Goal: Transaction & Acquisition: Purchase product/service

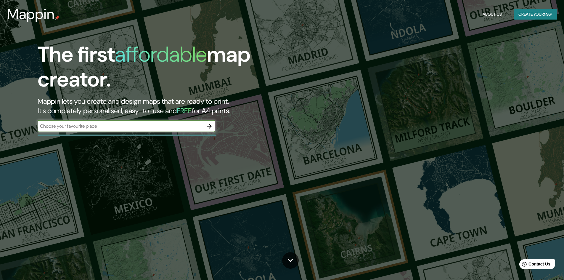
click at [122, 129] on input "text" at bounding box center [121, 126] width 166 height 7
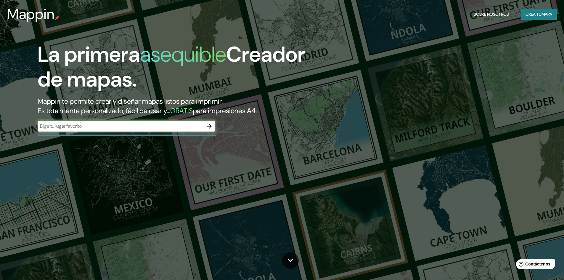
click at [133, 126] on input "text" at bounding box center [121, 126] width 166 height 7
type input "JICAMARCA- SAN ANTONIO"
click at [210, 125] on icon "button" at bounding box center [209, 126] width 5 height 5
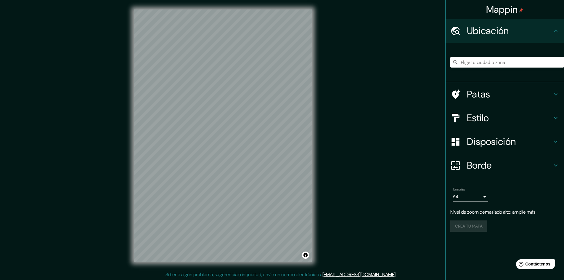
click at [414, 154] on div "Mappin Ubicación Patas Estilo Disposición Borde Elige un borde. Consejo : puede…" at bounding box center [282, 140] width 564 height 280
click at [501, 62] on input "Elige tu ciudad o zona" at bounding box center [507, 62] width 114 height 11
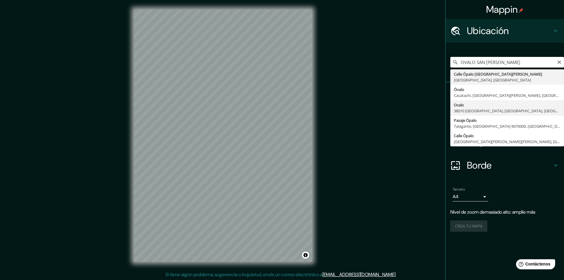
scroll to position [1, 0]
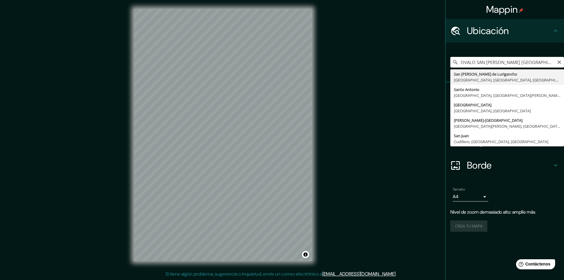
type input "San Juan De Lurigancho, Lima, Provincia de Lima, Perú"
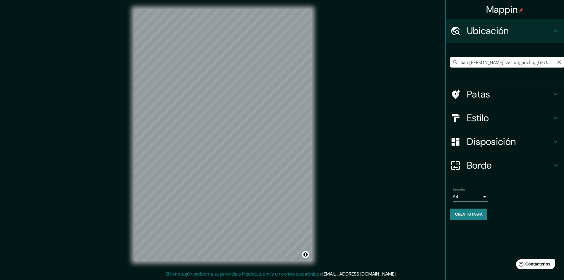
click at [530, 61] on input "San Juan De Lurigancho, Lima, Provincia de Lima, Perú" at bounding box center [507, 62] width 114 height 11
click at [559, 59] on button "Claro" at bounding box center [559, 62] width 5 height 6
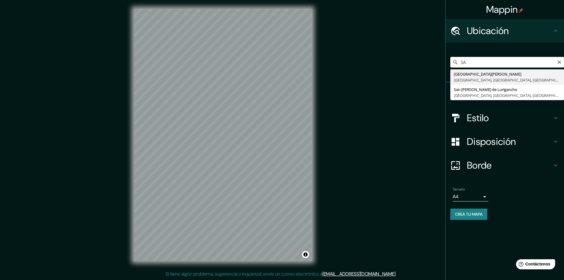
type input "S"
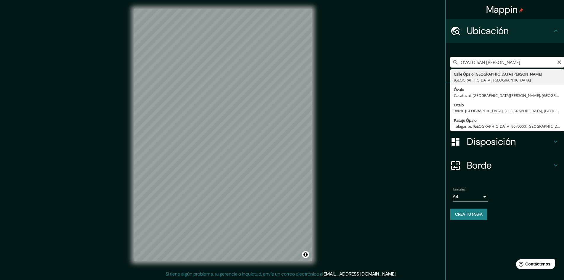
click at [557, 65] on input "OVALO SAN ANTONIO" at bounding box center [507, 62] width 114 height 11
type input "OVALO SAN ANTONIO"
click at [559, 63] on icon "Claro" at bounding box center [559, 62] width 5 height 5
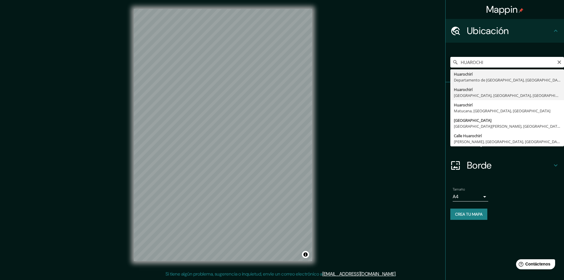
type input "Huarochiri, Lima, Provincia de Lima, Perú"
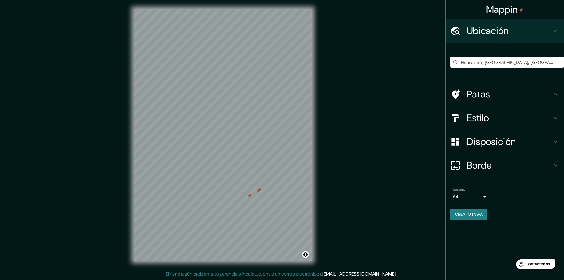
click at [362, 204] on div "Mappin Ubicación Huarochiri, Lima, Provincia de Lima, Perú Patas Estilo Disposi…" at bounding box center [282, 139] width 564 height 280
drag, startPoint x: 244, startPoint y: 195, endPoint x: 250, endPoint y: 193, distance: 6.0
click at [250, 193] on div at bounding box center [250, 191] width 5 height 5
click at [251, 189] on div at bounding box center [250, 191] width 5 height 5
click at [272, 180] on div at bounding box center [271, 179] width 5 height 5
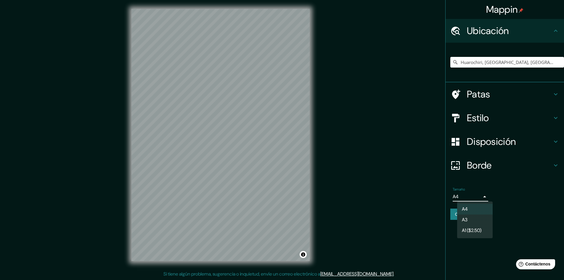
click at [475, 198] on body "Mappin Ubicación Huarochiri, Lima, Provincia de Lima, Perú Patas Estilo Disposi…" at bounding box center [282, 139] width 564 height 280
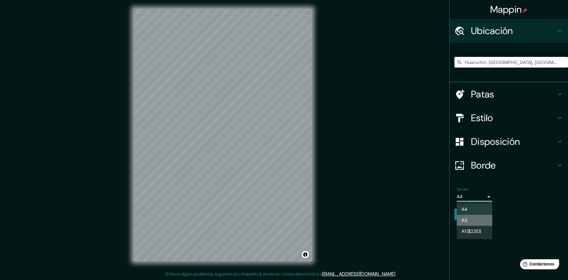
click at [471, 218] on li "A3" at bounding box center [475, 220] width 36 height 11
type input "a4"
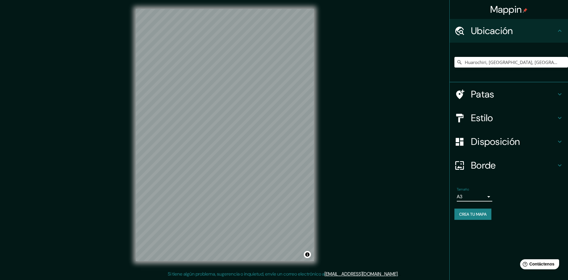
click at [476, 200] on body "Mappin Ubicación Huarochiri, Lima, Provincia de Lima, Perú Patas Estilo Disposi…" at bounding box center [284, 139] width 568 height 280
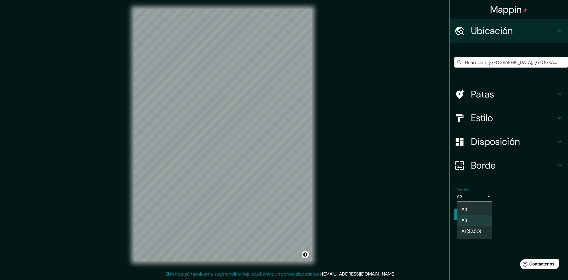
click at [476, 200] on div at bounding box center [284, 140] width 568 height 280
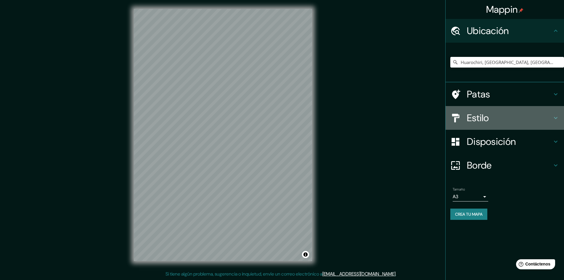
click at [516, 117] on h4 "Estilo" at bounding box center [509, 118] width 85 height 12
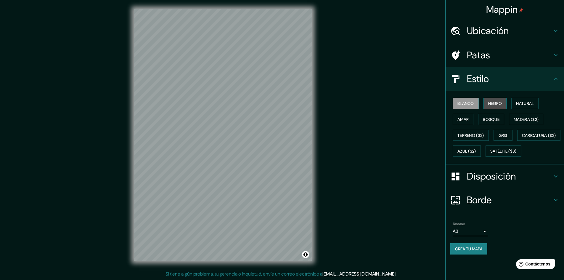
click at [487, 104] on button "Negro" at bounding box center [494, 103] width 23 height 11
click at [529, 106] on font "Natural" at bounding box center [525, 103] width 18 height 5
click at [460, 115] on button "Amar" at bounding box center [462, 119] width 21 height 11
click at [490, 118] on font "Bosque" at bounding box center [491, 119] width 17 height 5
click at [506, 138] on font "Gris" at bounding box center [502, 135] width 9 height 5
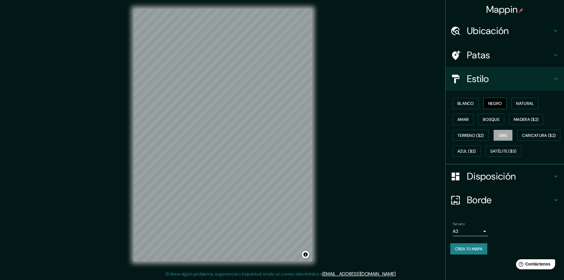
click at [496, 107] on font "Negro" at bounding box center [495, 103] width 14 height 8
click at [475, 251] on font "Crea tu mapa" at bounding box center [469, 248] width 28 height 5
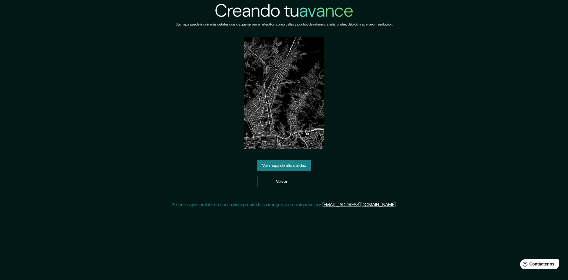
click at [302, 163] on font "Ver mapa de alta calidad" at bounding box center [284, 164] width 44 height 5
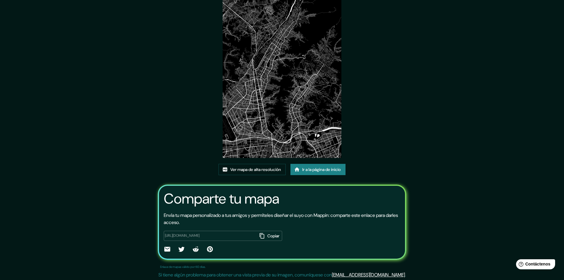
scroll to position [7, 0]
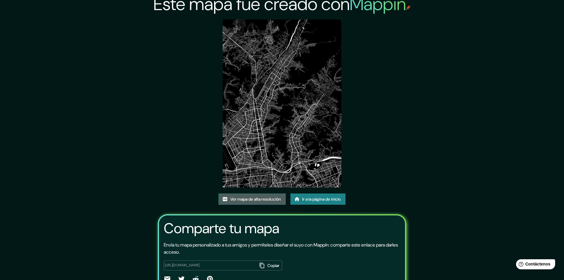
click at [266, 197] on font "Ver mapa de alta resolución" at bounding box center [255, 198] width 51 height 5
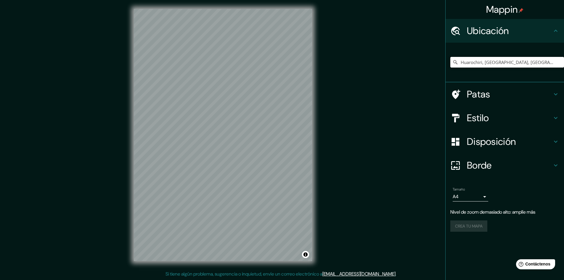
click at [555, 63] on input "Huarochiri, [GEOGRAPHIC_DATA], [GEOGRAPHIC_DATA], [GEOGRAPHIC_DATA]" at bounding box center [507, 62] width 114 height 11
click at [458, 61] on icon at bounding box center [455, 62] width 6 height 6
click at [455, 61] on icon at bounding box center [455, 62] width 6 height 6
drag, startPoint x: 556, startPoint y: 66, endPoint x: 435, endPoint y: 65, distance: 120.4
click at [435, 65] on div "Mappin Ubicación Huarochiri, Lima, Provincia de Lima, Perú Patas Estilo Disposi…" at bounding box center [282, 139] width 564 height 280
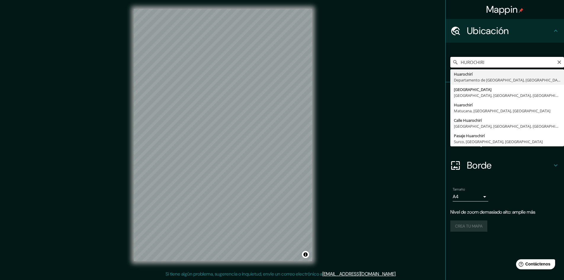
click at [467, 62] on input "HUROCHIRI" at bounding box center [507, 62] width 114 height 11
click at [504, 65] on input "HUAROCHIRI" at bounding box center [507, 62] width 114 height 11
type input "Avenida Huarochiri, San Antonio, Departamento de Lima, Perú"
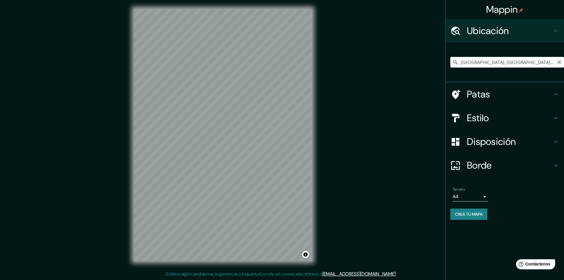
click at [560, 60] on icon "Claro" at bounding box center [559, 62] width 5 height 5
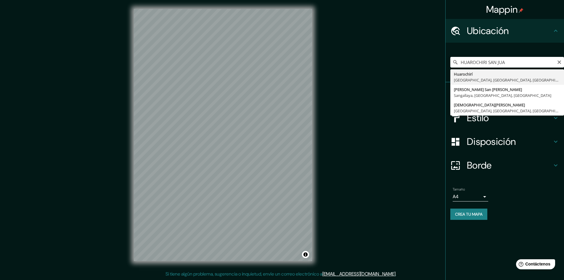
type input "Huarochiri, Lima, Provincia de Lima, Perú"
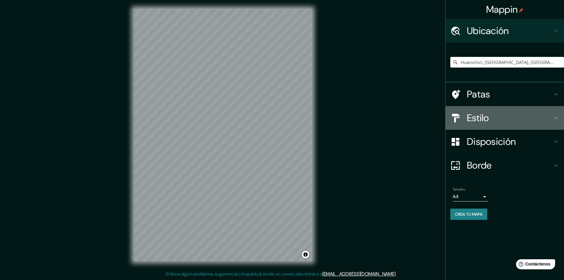
click at [530, 118] on h4 "Estilo" at bounding box center [509, 118] width 85 height 12
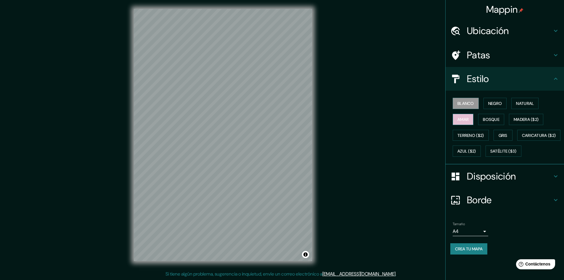
click at [465, 120] on font "Amar" at bounding box center [462, 119] width 11 height 5
click at [504, 134] on font "Gris" at bounding box center [502, 135] width 9 height 5
click at [459, 108] on button "Blanco" at bounding box center [465, 103] width 26 height 11
click at [477, 243] on body "Mappin Ubicación Huarochiri, Lima, Provincia de Lima, Perú Patas Estilo Blanco …" at bounding box center [282, 139] width 564 height 280
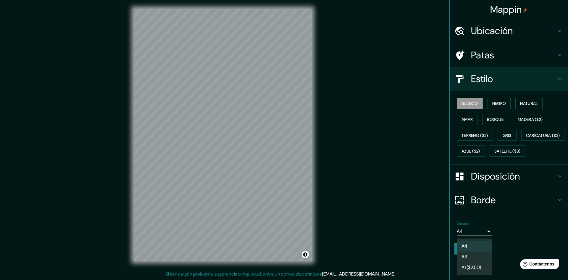
click at [473, 255] on li "A3" at bounding box center [475, 256] width 36 height 11
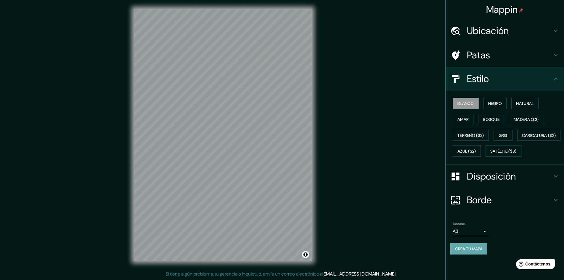
click at [458, 252] on font "Crea tu mapa" at bounding box center [469, 249] width 28 height 8
